Goal: Task Accomplishment & Management: Use online tool/utility

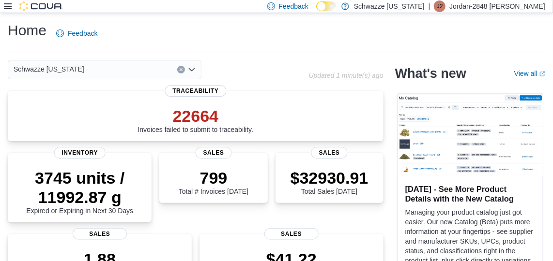
click at [5, 4] on icon at bounding box center [8, 6] width 8 height 6
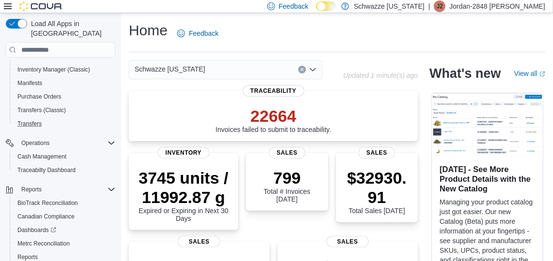
scroll to position [150, 0]
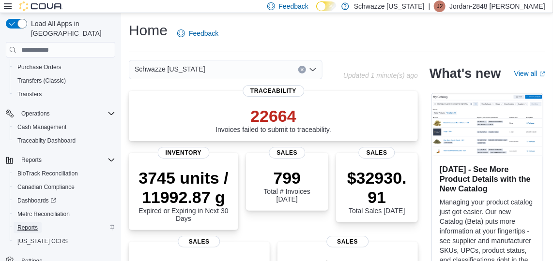
click at [35, 224] on span "Reports" at bounding box center [27, 228] width 20 height 8
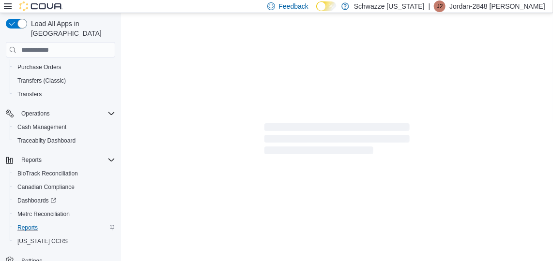
click at [8, 7] on icon at bounding box center [8, 6] width 8 height 8
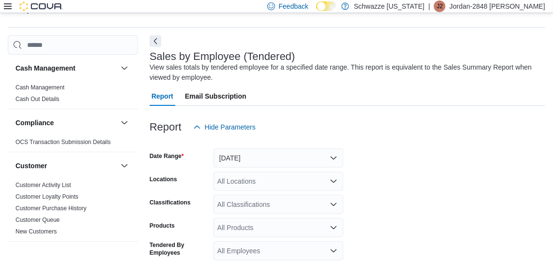
scroll to position [32, 0]
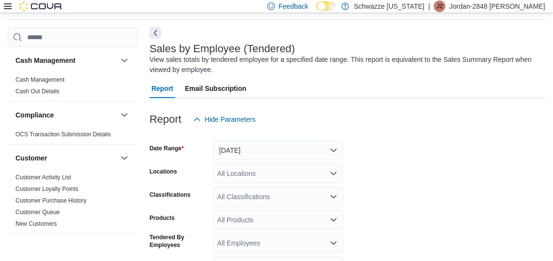
click at [154, 33] on button "Next" at bounding box center [156, 33] width 12 height 12
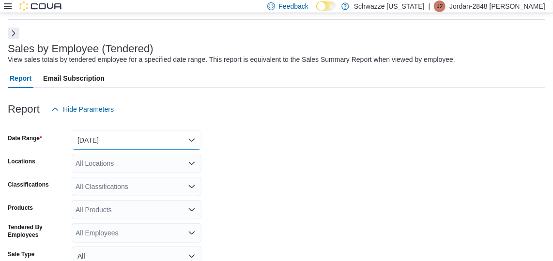
click at [114, 133] on button "[DATE]" at bounding box center [137, 140] width 130 height 19
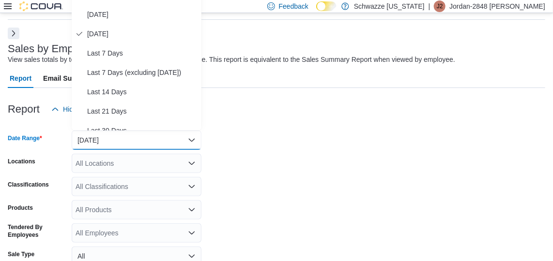
scroll to position [17, 0]
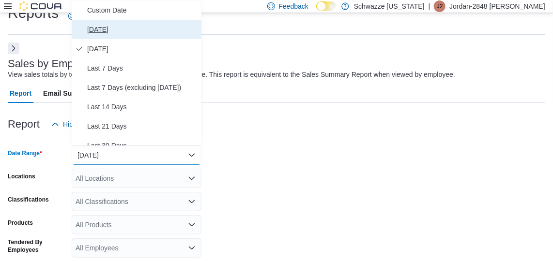
click at [113, 32] on span "[DATE]" at bounding box center [142, 30] width 110 height 12
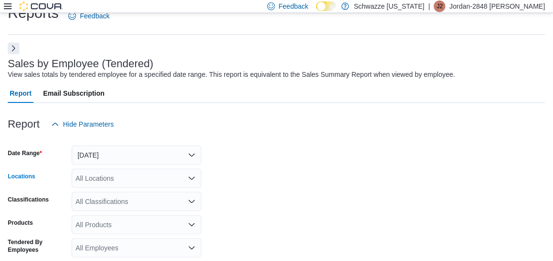
click at [119, 172] on div "All Locations" at bounding box center [137, 178] width 130 height 19
type input "*****"
click at [123, 161] on span "RGO17 Paseo" at bounding box center [119, 161] width 44 height 10
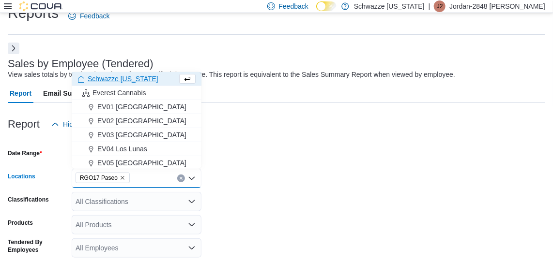
click at [212, 180] on form "Date Range [DATE] Locations RGO17 Paseo Combo box. Selected. RGO17 Paseo. Press…" at bounding box center [276, 244] width 537 height 221
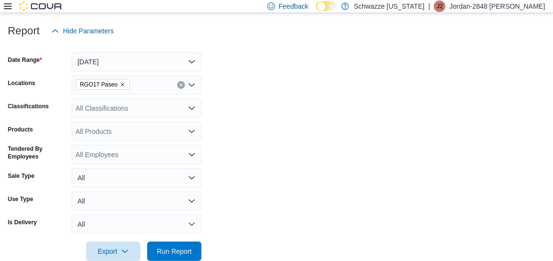
scroll to position [130, 0]
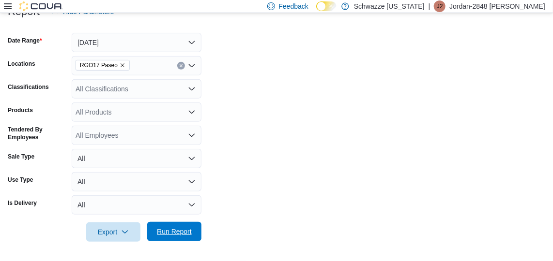
click at [177, 236] on span "Run Report" at bounding box center [174, 232] width 35 height 10
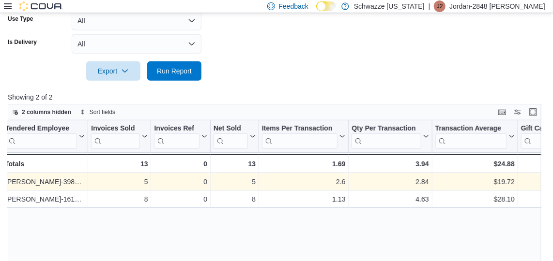
scroll to position [291, 0]
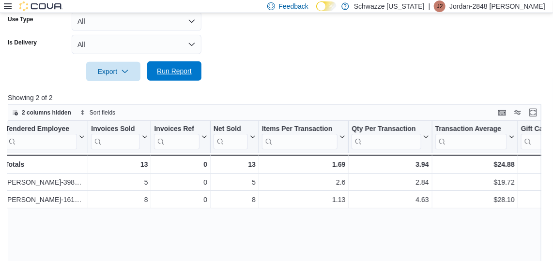
click at [167, 66] on span "Run Report" at bounding box center [174, 70] width 43 height 19
